Goal: Task Accomplishment & Management: Use online tool/utility

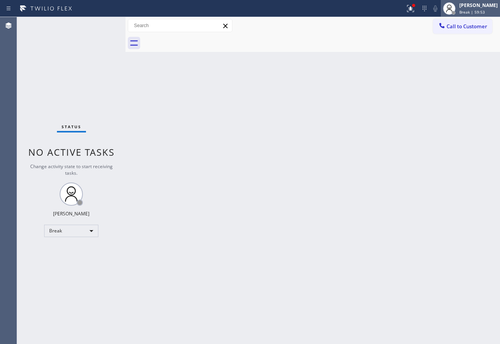
click at [482, 9] on div "[PERSON_NAME] Break | 59:53" at bounding box center [479, 9] width 42 height 14
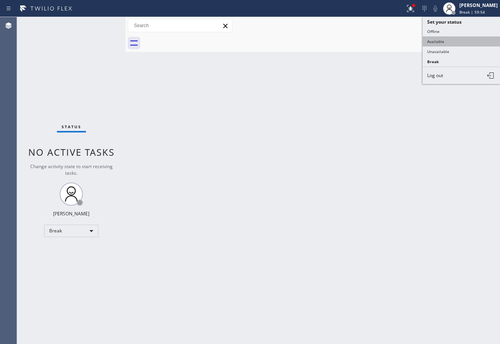
click at [445, 44] on button "Available" at bounding box center [461, 41] width 77 height 10
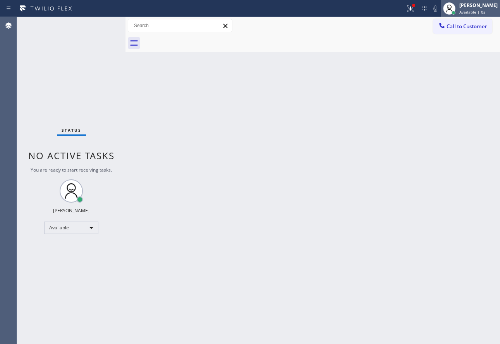
click at [476, 4] on div "[PERSON_NAME]" at bounding box center [478, 5] width 38 height 7
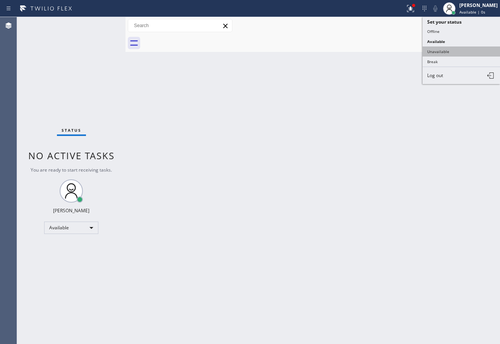
click at [459, 52] on button "Unavailable" at bounding box center [461, 51] width 77 height 10
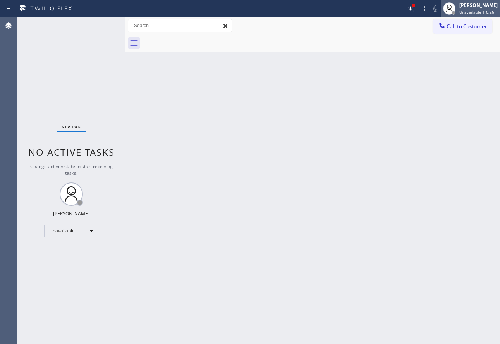
click at [477, 10] on span "Unavailable | 6:26" at bounding box center [476, 11] width 35 height 5
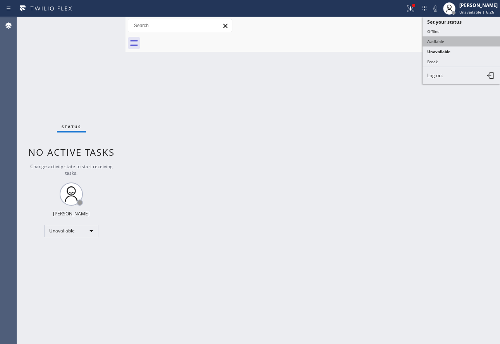
click at [429, 41] on button "Available" at bounding box center [461, 41] width 77 height 10
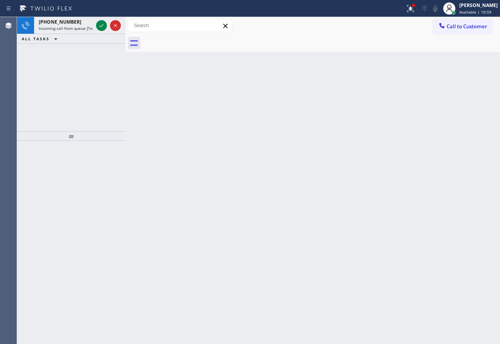
click at [102, 25] on icon at bounding box center [102, 25] width 4 height 3
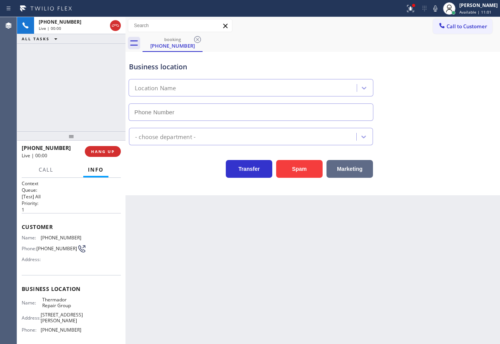
type input "[PHONE_NUMBER]"
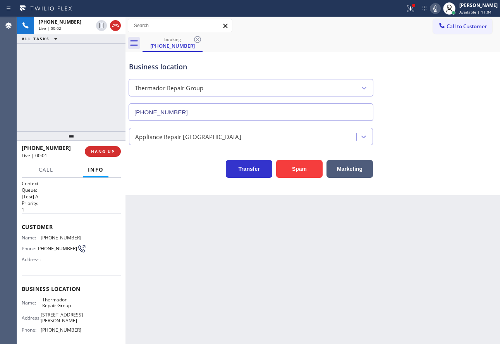
click at [440, 10] on icon at bounding box center [435, 8] width 9 height 9
click at [440, 9] on icon at bounding box center [435, 8] width 9 height 9
click at [316, 65] on div "Business location" at bounding box center [251, 67] width 244 height 10
click at [110, 155] on button "HANG UP" at bounding box center [103, 151] width 36 height 11
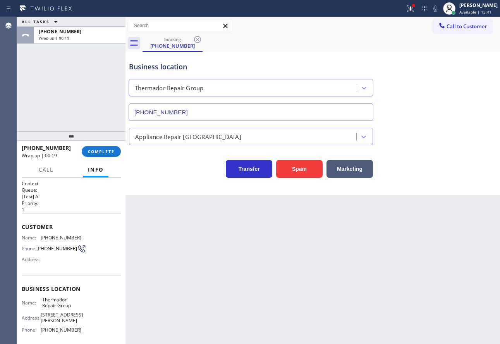
click at [55, 237] on span "[PHONE_NUMBER]" at bounding box center [61, 238] width 41 height 6
copy span "[PHONE_NUMBER]"
click at [67, 331] on span "[PHONE_NUMBER]" at bounding box center [61, 330] width 41 height 6
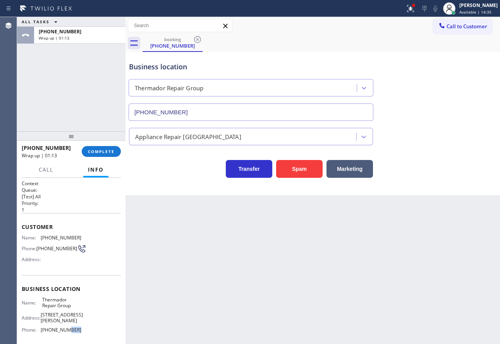
click at [67, 331] on span "[PHONE_NUMBER]" at bounding box center [61, 330] width 41 height 6
copy span "[PHONE_NUMBER]"
click at [107, 148] on button "COMPLETE" at bounding box center [101, 151] width 39 height 11
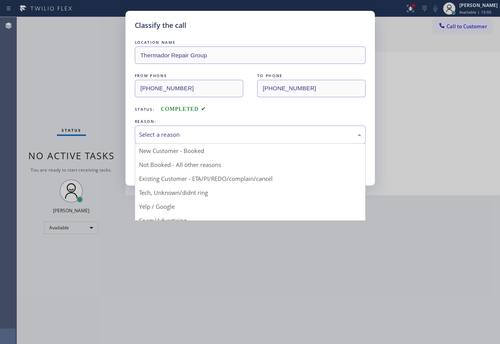
click at [236, 136] on div "Select a reason" at bounding box center [250, 134] width 222 height 9
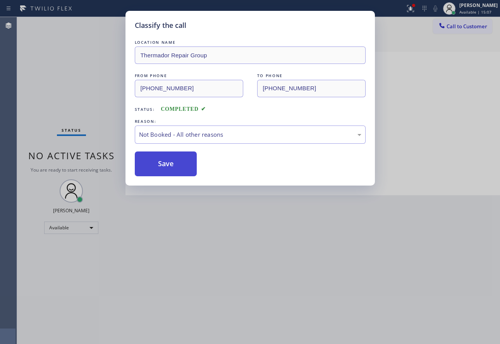
click at [185, 165] on button "Save" at bounding box center [166, 163] width 62 height 25
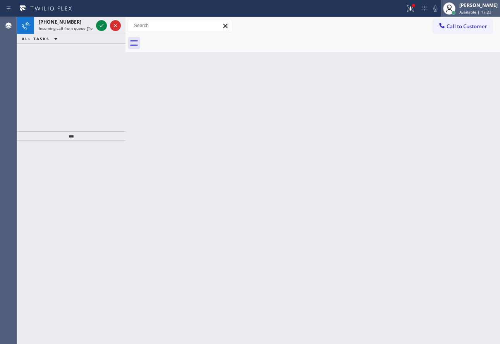
click at [458, 10] on div at bounding box center [449, 8] width 17 height 17
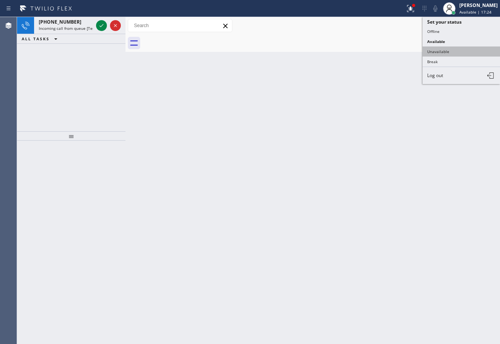
click at [457, 55] on button "Unavailable" at bounding box center [461, 51] width 77 height 10
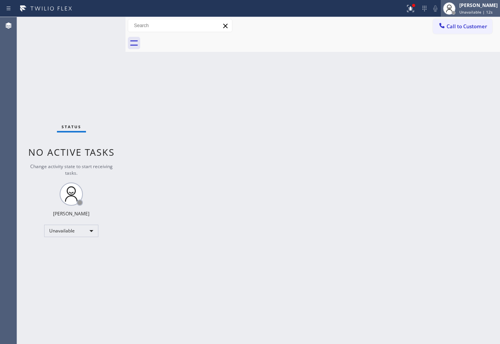
click at [468, 7] on div "[PERSON_NAME]" at bounding box center [478, 5] width 38 height 7
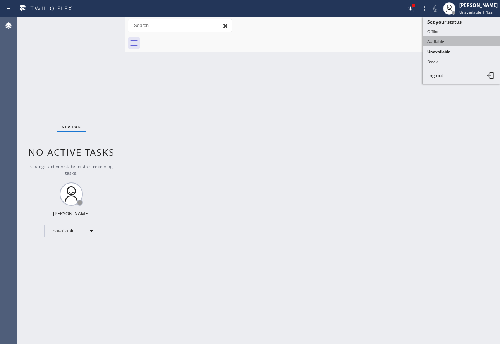
click at [451, 43] on button "Available" at bounding box center [461, 41] width 77 height 10
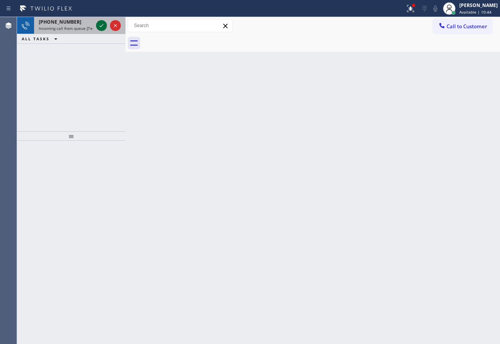
click at [100, 29] on icon at bounding box center [101, 25] width 9 height 9
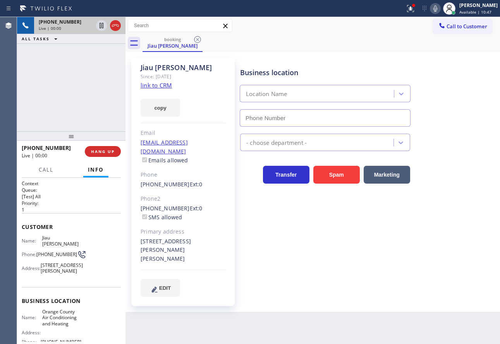
type input "[PHONE_NUMBER]"
click at [159, 88] on link "link to CRM" at bounding box center [156, 85] width 31 height 8
click at [440, 9] on icon at bounding box center [435, 8] width 9 height 9
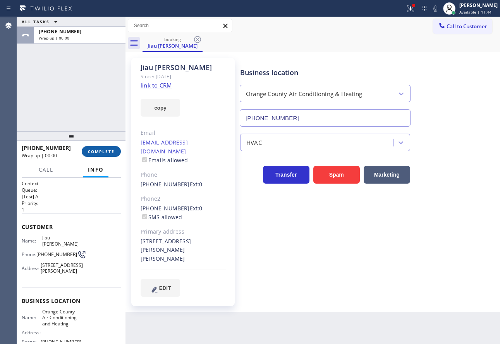
click at [98, 150] on span "COMPLETE" at bounding box center [101, 151] width 27 height 5
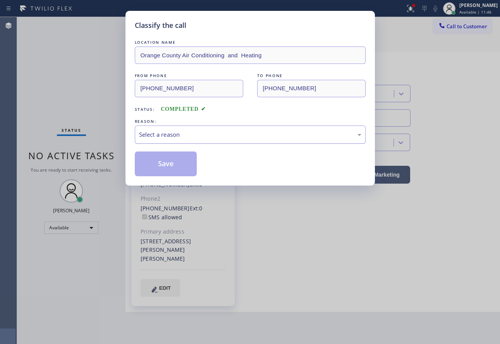
click at [225, 141] on div "Select a reason" at bounding box center [250, 134] width 231 height 18
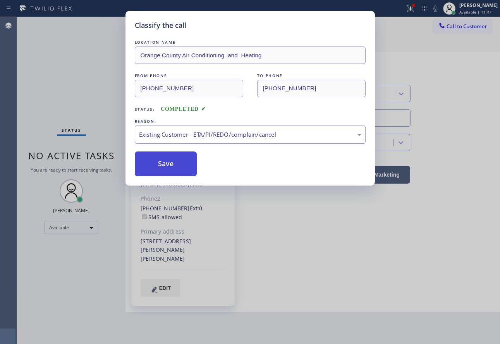
click at [182, 165] on button "Save" at bounding box center [166, 163] width 62 height 25
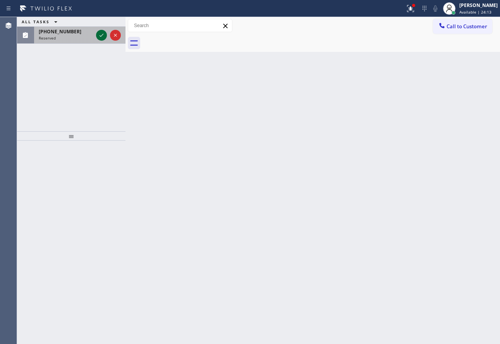
click at [104, 38] on icon at bounding box center [101, 35] width 9 height 9
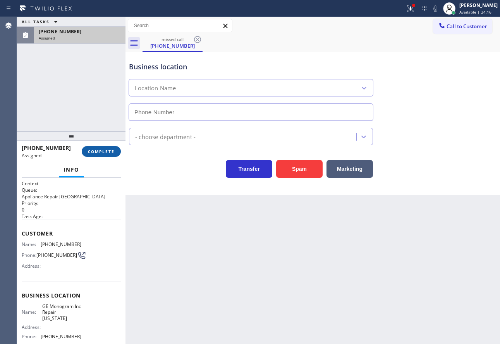
click at [113, 154] on span "COMPLETE" at bounding box center [101, 151] width 27 height 5
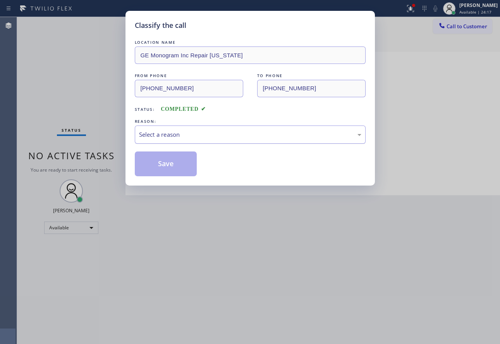
click at [184, 126] on div "Select a reason" at bounding box center [250, 134] width 231 height 18
click at [176, 161] on button "Save" at bounding box center [166, 163] width 62 height 25
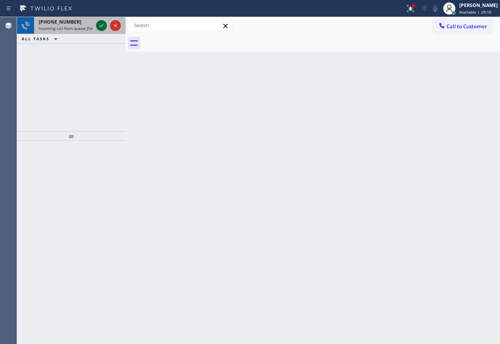
click at [99, 27] on icon at bounding box center [101, 25] width 9 height 9
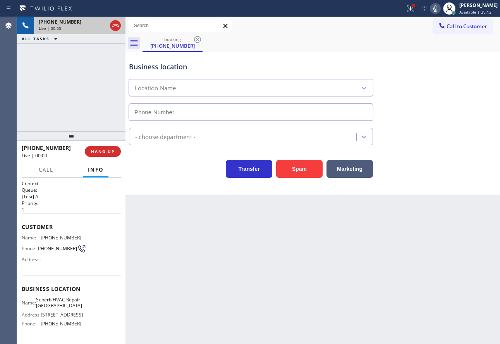
type input "[PHONE_NUMBER]"
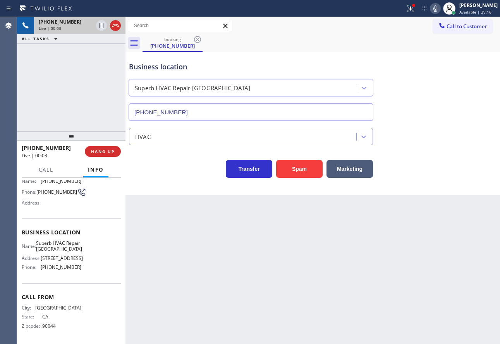
scroll to position [71, 0]
click at [437, 9] on icon at bounding box center [435, 8] width 4 height 6
click at [438, 9] on rect at bounding box center [435, 7] width 5 height 5
click at [437, 9] on icon at bounding box center [435, 8] width 4 height 6
click at [102, 26] on icon at bounding box center [102, 25] width 4 height 5
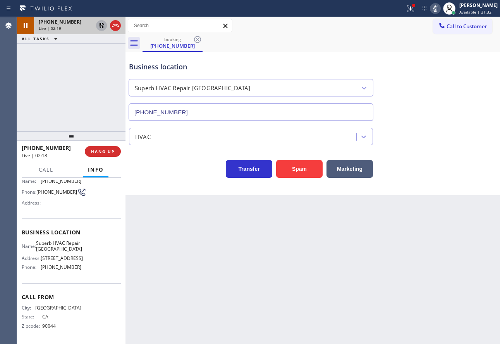
click at [440, 8] on icon at bounding box center [435, 8] width 9 height 9
click at [101, 26] on icon at bounding box center [101, 25] width 5 height 5
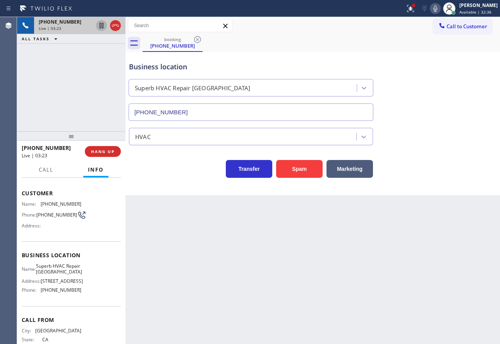
scroll to position [0, 0]
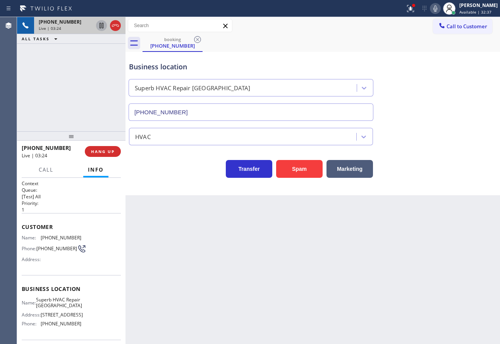
click at [56, 237] on span "[PHONE_NUMBER]" at bounding box center [61, 238] width 41 height 6
copy span "[PHONE_NUMBER]"
click at [58, 326] on span "[PHONE_NUMBER]" at bounding box center [61, 324] width 41 height 6
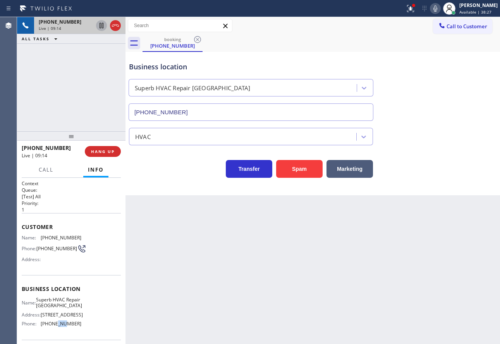
click at [58, 326] on span "[PHONE_NUMBER]" at bounding box center [61, 324] width 41 height 6
copy span "[PHONE_NUMBER]"
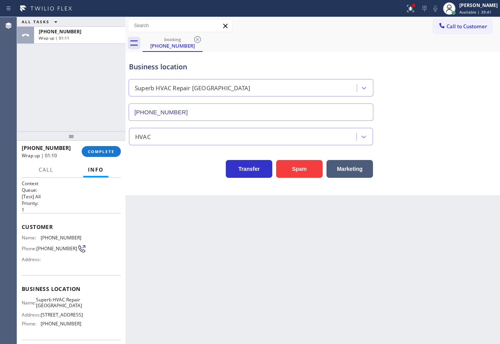
click at [61, 305] on span "Superb HVAC Repair [GEOGRAPHIC_DATA]" at bounding box center [59, 303] width 46 height 12
copy span "Superb HVAC Repair [GEOGRAPHIC_DATA]"
click at [56, 326] on span "[PHONE_NUMBER]" at bounding box center [61, 324] width 41 height 6
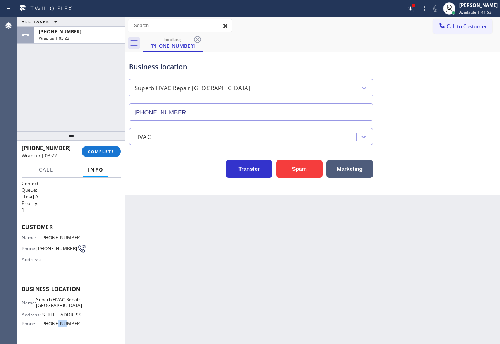
click at [56, 326] on span "[PHONE_NUMBER]" at bounding box center [61, 324] width 41 height 6
copy span "[PHONE_NUMBER]"
click at [93, 153] on span "COMPLETE" at bounding box center [101, 151] width 27 height 5
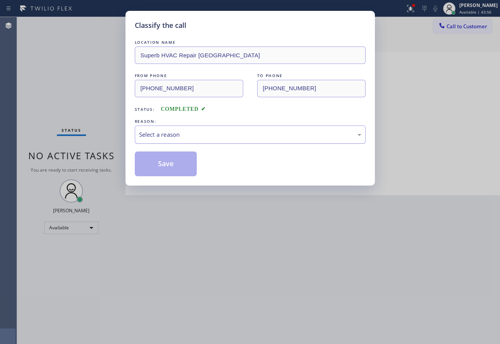
click at [156, 128] on div "Select a reason" at bounding box center [250, 134] width 231 height 18
click at [156, 171] on button "Save" at bounding box center [166, 163] width 62 height 25
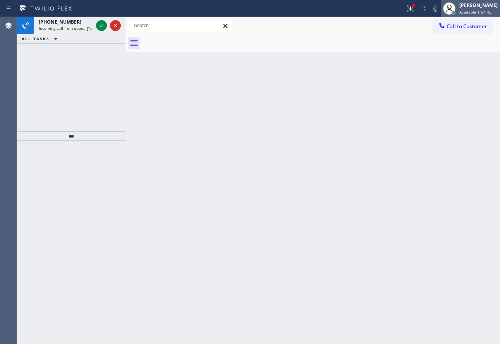
click at [481, 9] on span "Available | 54:43" at bounding box center [475, 11] width 32 height 5
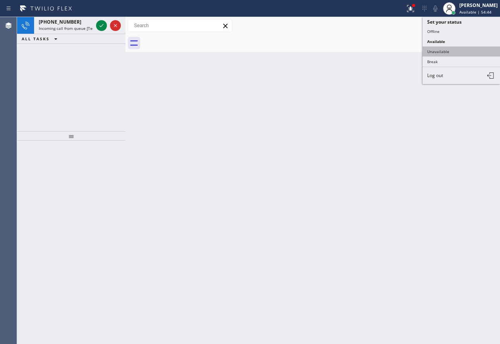
click at [443, 52] on button "Unavailable" at bounding box center [461, 51] width 77 height 10
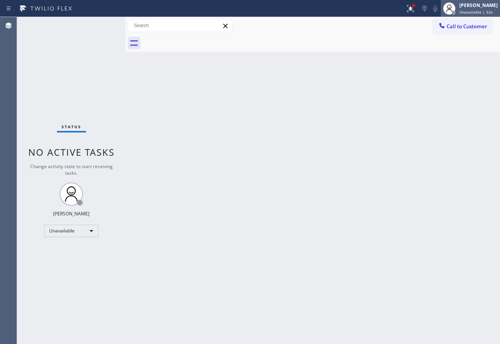
click at [473, 5] on div "[PERSON_NAME]" at bounding box center [478, 5] width 38 height 7
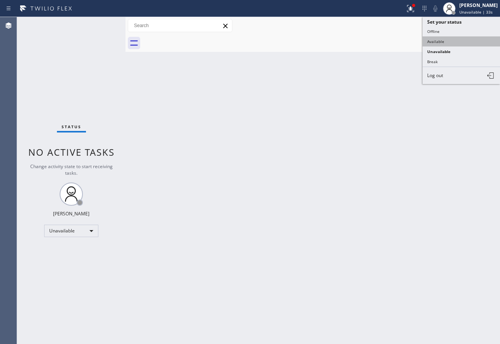
click at [441, 39] on button "Available" at bounding box center [461, 41] width 77 height 10
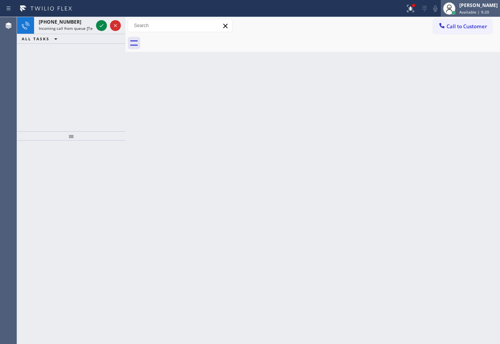
drag, startPoint x: 490, startPoint y: 6, endPoint x: 484, endPoint y: 15, distance: 11.5
click at [490, 6] on div "[PERSON_NAME]" at bounding box center [478, 5] width 38 height 7
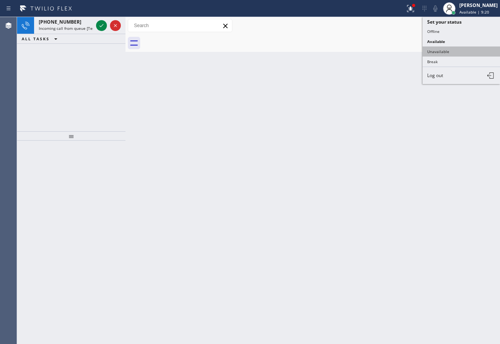
click at [459, 51] on button "Unavailable" at bounding box center [461, 51] width 77 height 10
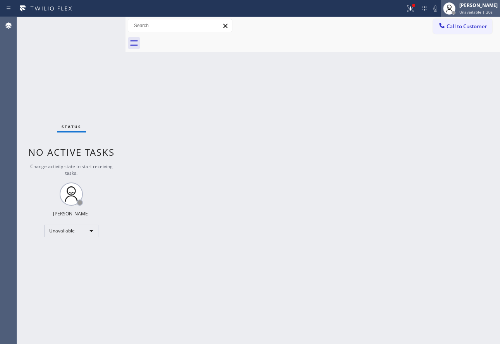
click at [474, 6] on div "[PERSON_NAME]" at bounding box center [478, 5] width 38 height 7
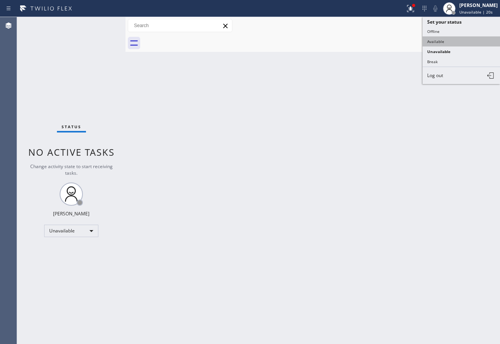
click at [447, 40] on button "Available" at bounding box center [461, 41] width 77 height 10
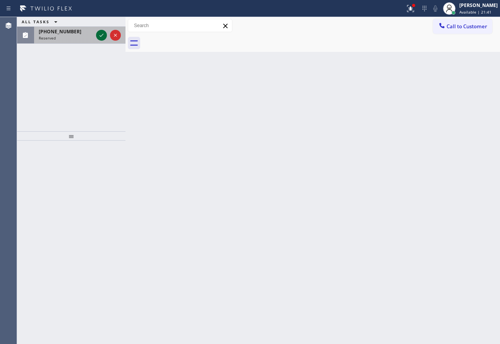
click at [101, 36] on icon at bounding box center [101, 35] width 9 height 9
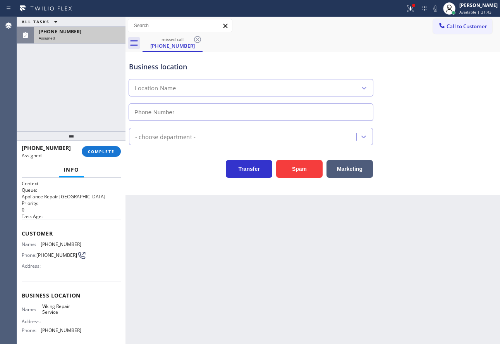
type input "[PHONE_NUMBER]"
click at [99, 153] on span "COMPLETE" at bounding box center [101, 151] width 27 height 5
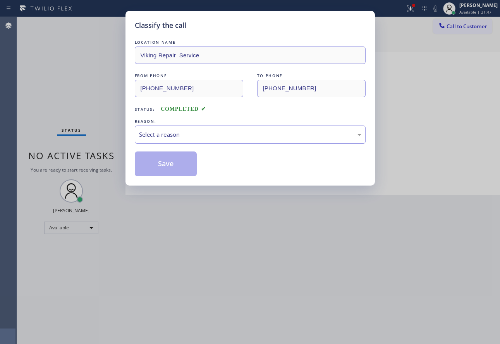
click at [185, 137] on div "Select a reason" at bounding box center [250, 134] width 222 height 9
click at [165, 173] on button "Save" at bounding box center [166, 163] width 62 height 25
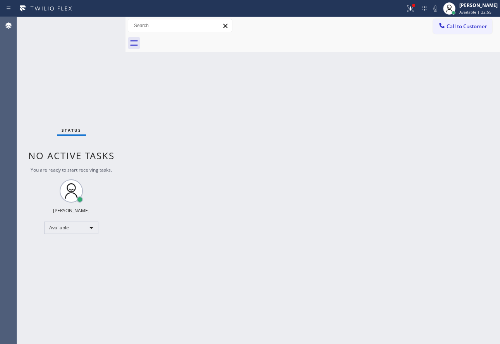
click at [318, 198] on div "Back to Dashboard Change Sender ID Customers Technicians Select a contact Outbo…" at bounding box center [312, 180] width 374 height 327
click at [273, 172] on div "Back to Dashboard Change Sender ID Customers Technicians Select a contact Outbo…" at bounding box center [312, 180] width 374 height 327
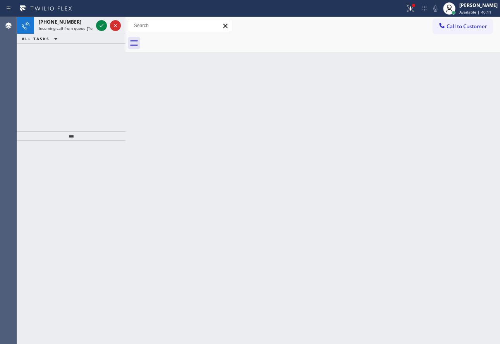
click at [100, 27] on icon at bounding box center [101, 25] width 9 height 9
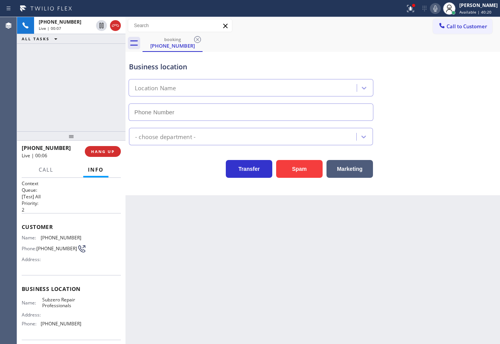
click at [52, 302] on span "Subzero Repair Professionals" at bounding box center [61, 303] width 39 height 12
copy span "Subzero"
click at [440, 7] on icon at bounding box center [435, 8] width 9 height 9
click at [438, 7] on rect at bounding box center [435, 7] width 5 height 5
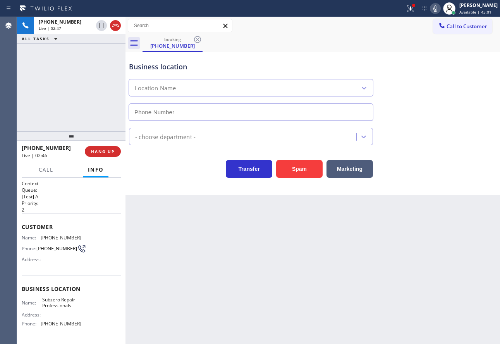
click at [56, 236] on span "[PHONE_NUMBER]" at bounding box center [61, 238] width 41 height 6
copy span "[PHONE_NUMBER]"
click at [58, 326] on span "[PHONE_NUMBER]" at bounding box center [61, 324] width 41 height 6
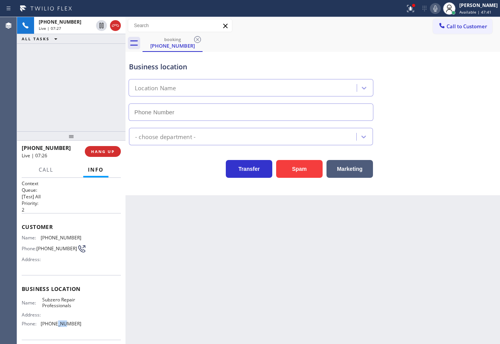
click at [58, 326] on span "[PHONE_NUMBER]" at bounding box center [61, 324] width 41 height 6
copy span "[PHONE_NUMBER]"
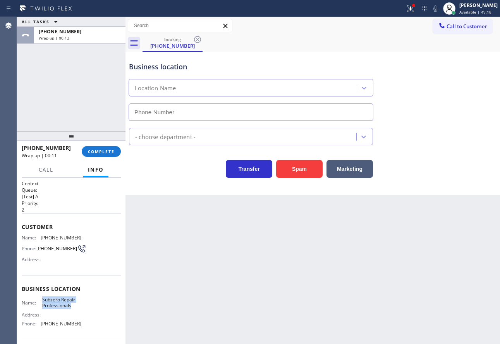
drag, startPoint x: 70, startPoint y: 306, endPoint x: 41, endPoint y: 303, distance: 29.2
click at [42, 303] on span "Subzero Repair Professionals" at bounding box center [61, 303] width 39 height 12
copy span "Subzero Repair Professionals"
click at [100, 149] on span "COMPLETE" at bounding box center [101, 151] width 27 height 5
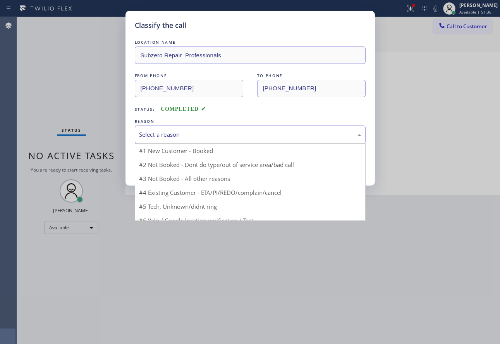
click at [173, 130] on div "Select a reason" at bounding box center [250, 134] width 222 height 9
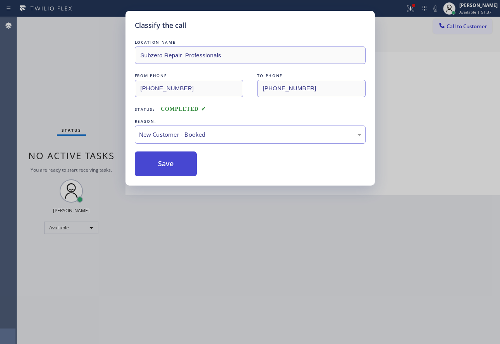
click at [167, 168] on button "Save" at bounding box center [166, 163] width 62 height 25
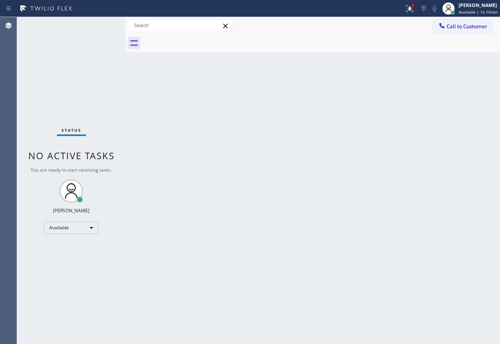
click at [282, 186] on div "Back to Dashboard Change Sender ID Customers Technicians Select a contact Outbo…" at bounding box center [312, 180] width 374 height 327
click at [300, 112] on div "Back to Dashboard Change Sender ID Customers Technicians Select a contact Outbo…" at bounding box center [312, 180] width 374 height 327
click at [411, 5] on icon at bounding box center [409, 8] width 9 height 9
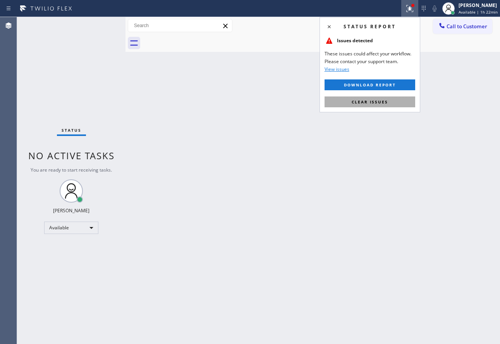
click at [372, 106] on button "Clear issues" at bounding box center [370, 101] width 91 height 11
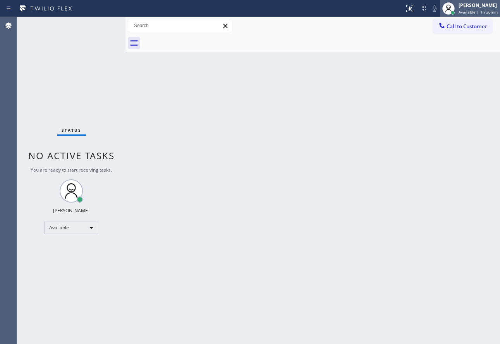
click at [476, 6] on div "[PERSON_NAME]" at bounding box center [478, 5] width 39 height 7
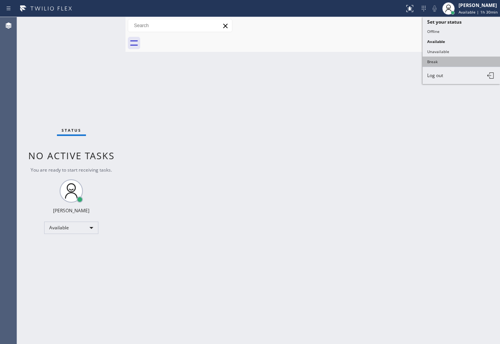
click at [443, 58] on button "Break" at bounding box center [461, 62] width 77 height 10
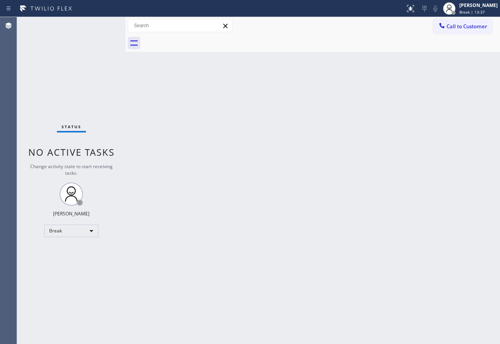
drag, startPoint x: 488, startPoint y: 9, endPoint x: 482, endPoint y: 22, distance: 14.0
click at [485, 11] on span "Break | 13:37" at bounding box center [472, 11] width 26 height 5
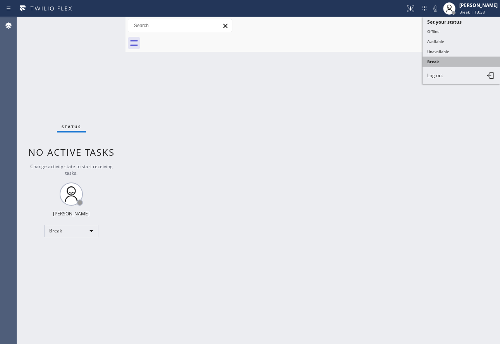
click at [429, 63] on button "Break" at bounding box center [461, 62] width 77 height 10
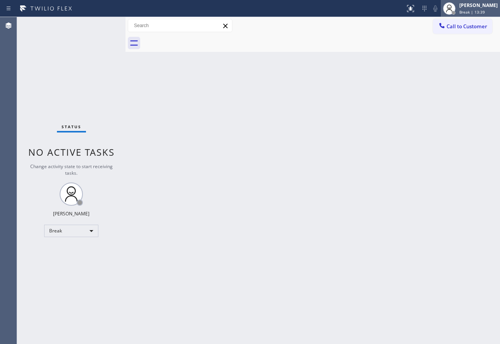
click at [454, 9] on icon at bounding box center [449, 8] width 9 height 9
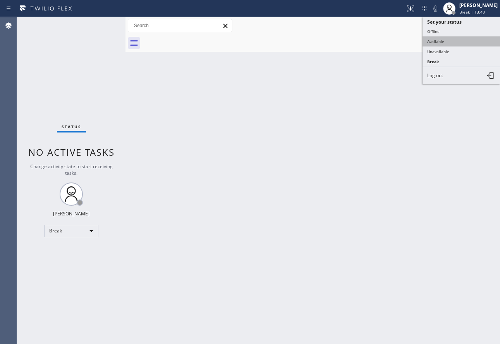
click at [440, 42] on button "Available" at bounding box center [461, 41] width 77 height 10
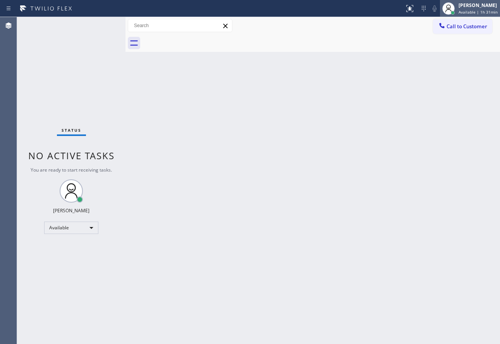
click at [473, 6] on div "[PERSON_NAME]" at bounding box center [478, 5] width 39 height 7
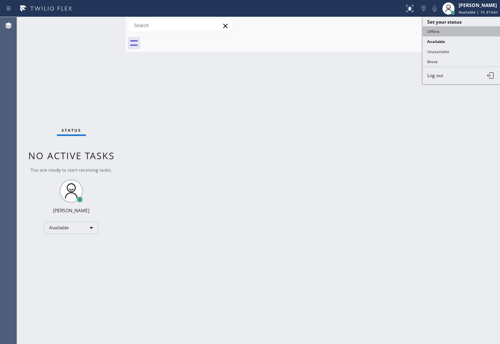
click at [441, 31] on button "Offline" at bounding box center [461, 31] width 77 height 10
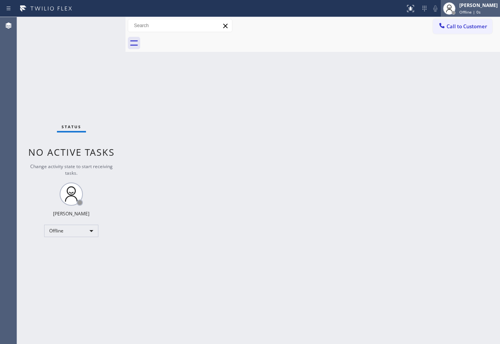
click at [479, 6] on div "[PERSON_NAME]" at bounding box center [478, 5] width 38 height 7
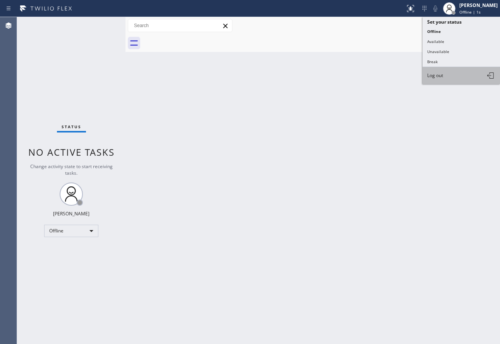
click at [443, 74] on span "Log out" at bounding box center [435, 75] width 16 height 7
